Goal: Check status: Check status

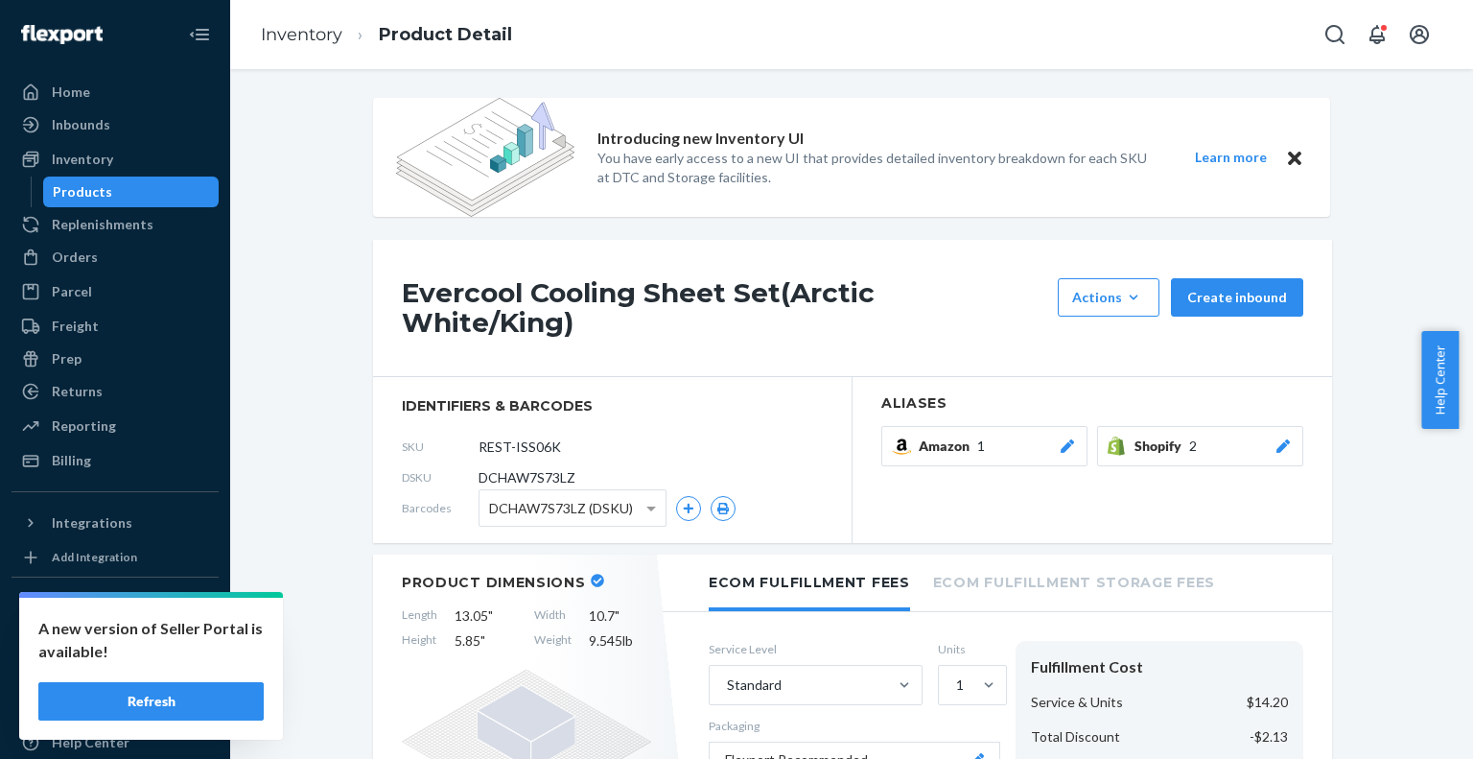
scroll to position [1480, 0]
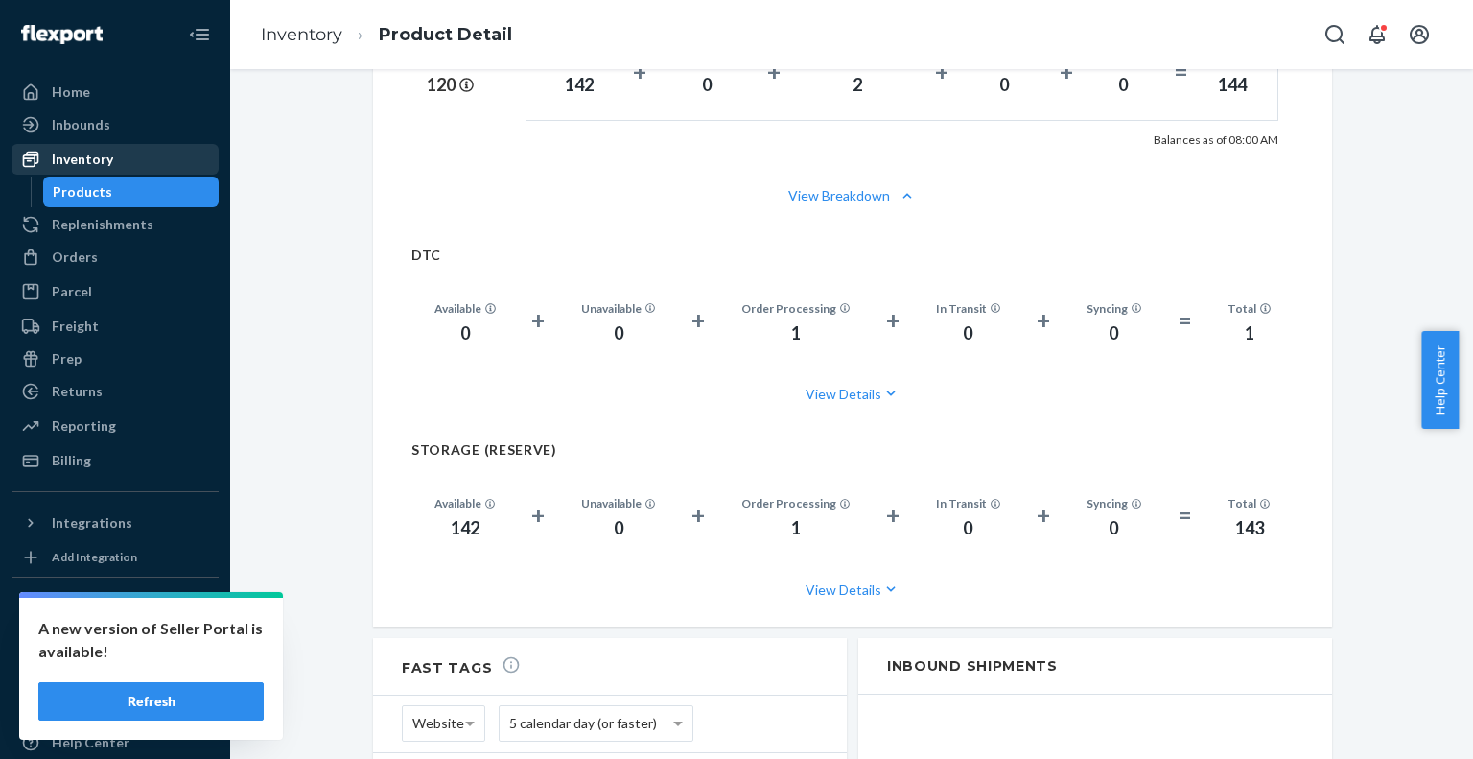
click at [84, 160] on div "Inventory" at bounding box center [82, 159] width 61 height 19
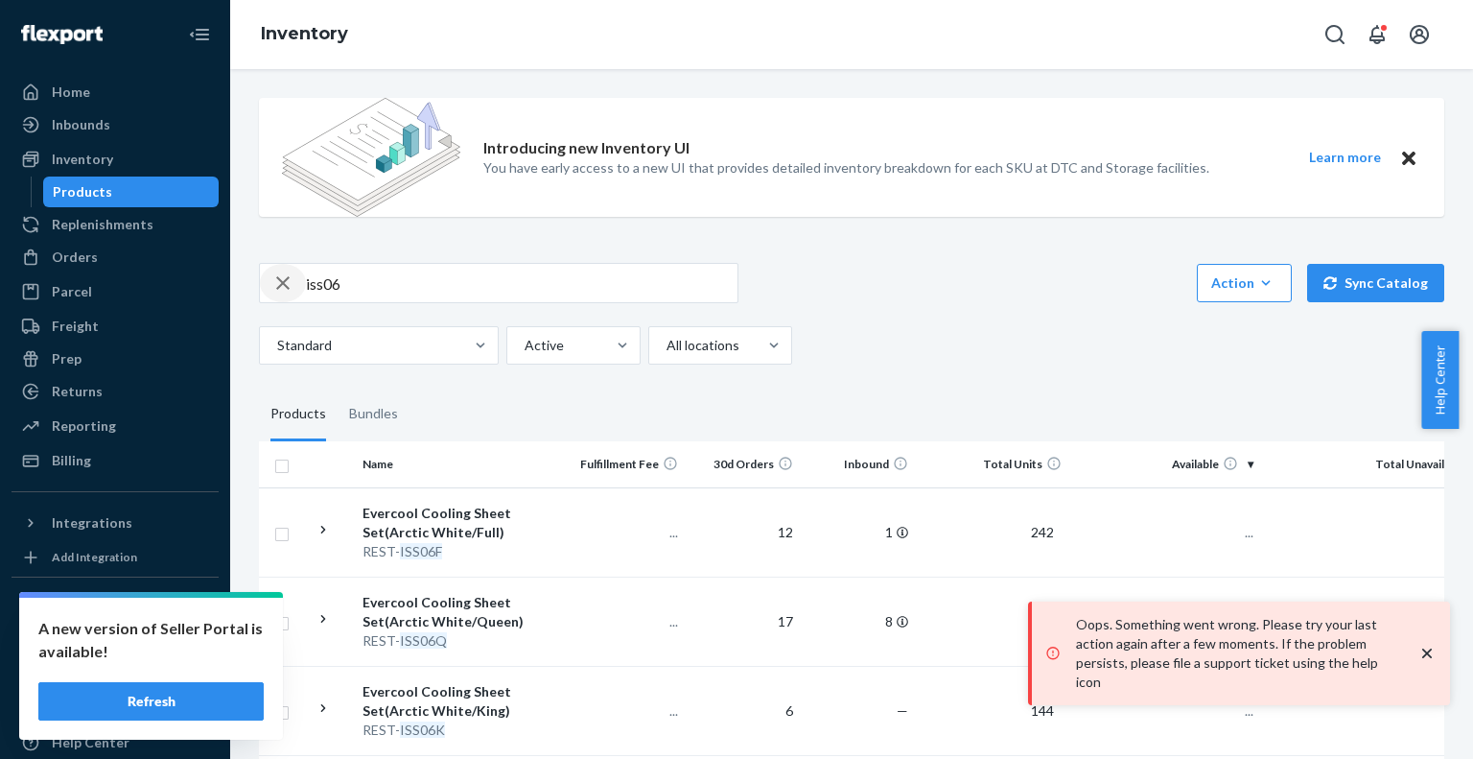
click at [283, 282] on icon "button" at bounding box center [282, 282] width 13 height 13
click at [196, 698] on button "Refresh" at bounding box center [150, 701] width 225 height 38
